Goal: Task Accomplishment & Management: Manage account settings

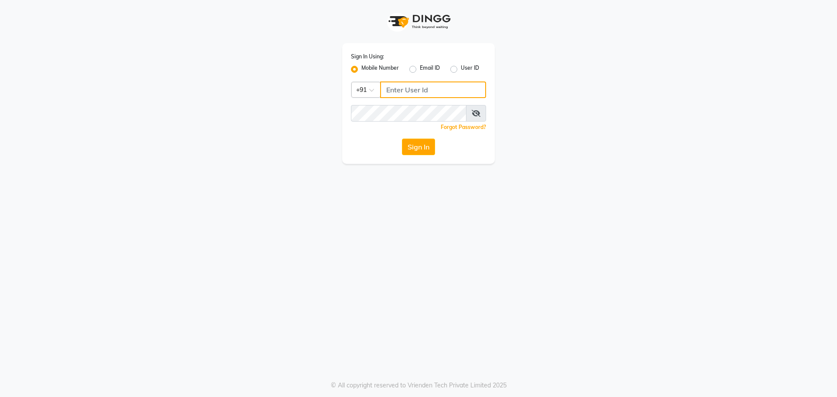
click at [458, 85] on input "Username" at bounding box center [433, 89] width 106 height 17
drag, startPoint x: 440, startPoint y: 86, endPoint x: 333, endPoint y: 93, distance: 107.4
click at [333, 93] on div "Sign In Using: Mobile Number Email ID User ID Country Code × [PHONE_NUMBER] Rem…" at bounding box center [418, 82] width 497 height 164
click at [416, 145] on button "Sign In" at bounding box center [418, 147] width 33 height 17
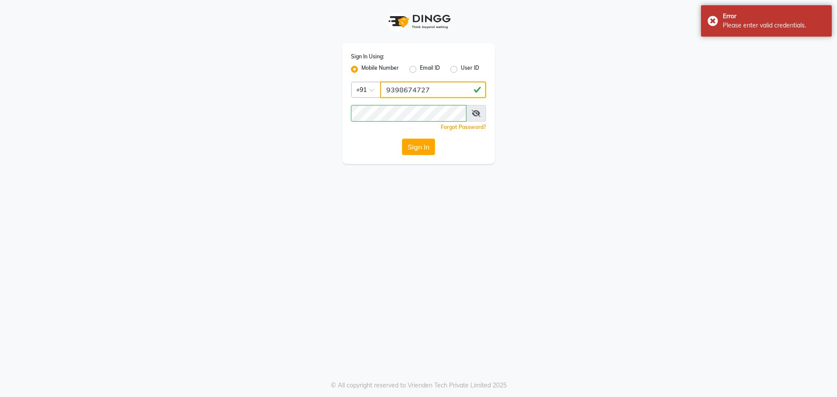
click at [434, 88] on input "9398674727" at bounding box center [433, 89] width 106 height 17
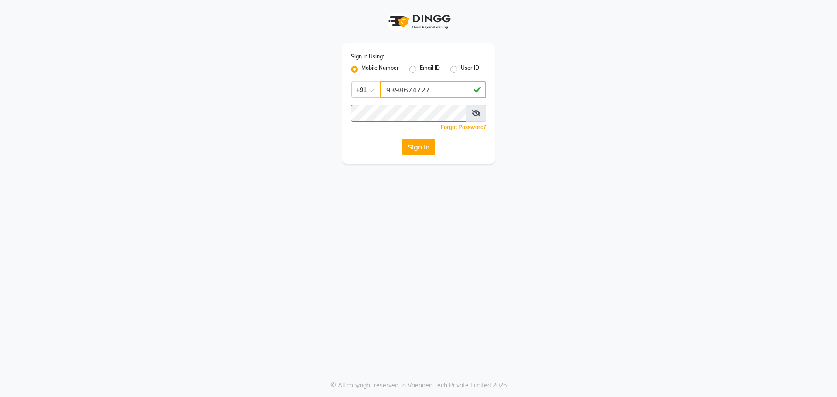
click at [431, 87] on input "9398674727" at bounding box center [433, 89] width 106 height 17
type input "9"
type input "7"
drag, startPoint x: 435, startPoint y: 86, endPoint x: 289, endPoint y: 92, distance: 146.5
click at [304, 95] on div "Sign In Using: Mobile Number Email ID User ID Country Code × [PHONE_NUMBER] Rem…" at bounding box center [418, 82] width 497 height 164
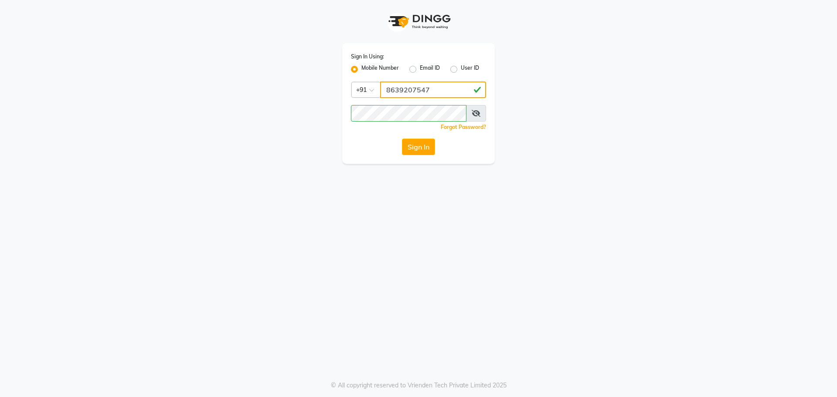
type input "8639207547"
click at [325, 108] on div "Sign In Using: Mobile Number Email ID User ID Country Code × [PHONE_NUMBER] Rem…" at bounding box center [418, 82] width 497 height 164
click at [418, 141] on button "Sign In" at bounding box center [418, 147] width 33 height 17
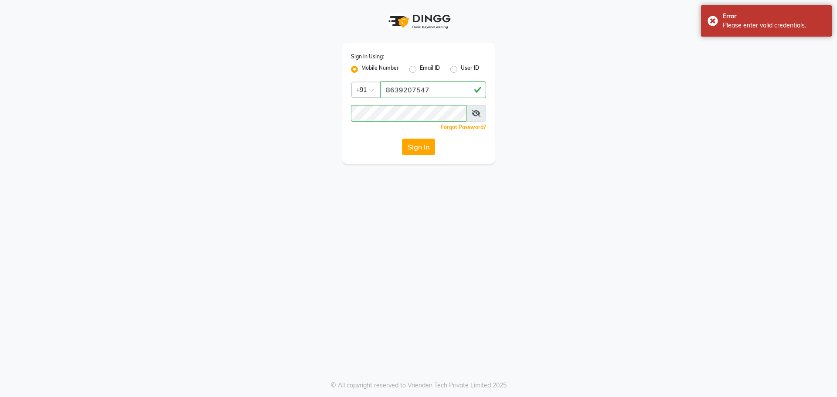
click at [461, 69] on label "User ID" at bounding box center [470, 69] width 18 height 10
click at [461, 69] on input "User ID" at bounding box center [464, 67] width 6 height 6
radio input "true"
radio input "false"
click at [361, 69] on label "Mobile Number" at bounding box center [379, 69] width 37 height 10
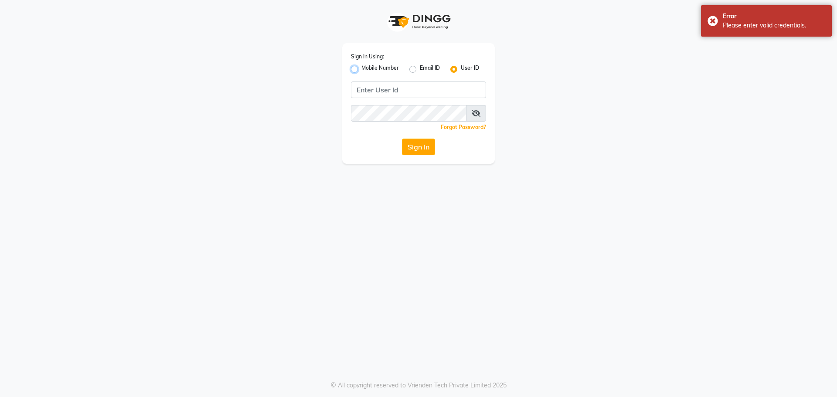
click at [361, 69] on input "Mobile Number" at bounding box center [364, 67] width 6 height 6
radio input "true"
click at [461, 71] on label "User ID" at bounding box center [470, 69] width 18 height 10
click at [461, 70] on input "User ID" at bounding box center [464, 67] width 6 height 6
radio input "true"
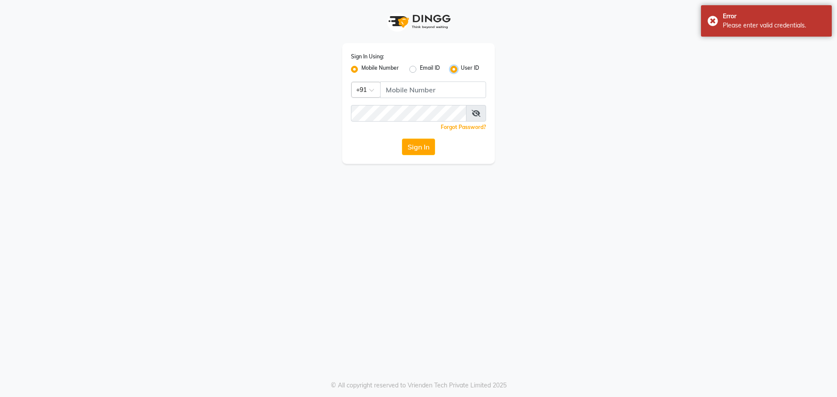
radio input "false"
